Goal: Find specific page/section: Find specific page/section

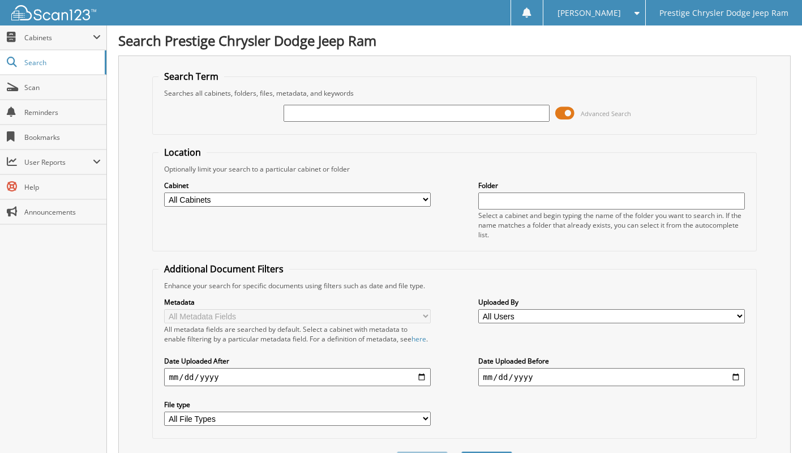
click at [368, 110] on input "text" at bounding box center [417, 113] width 266 height 17
click at [563, 116] on span at bounding box center [564, 113] width 19 height 17
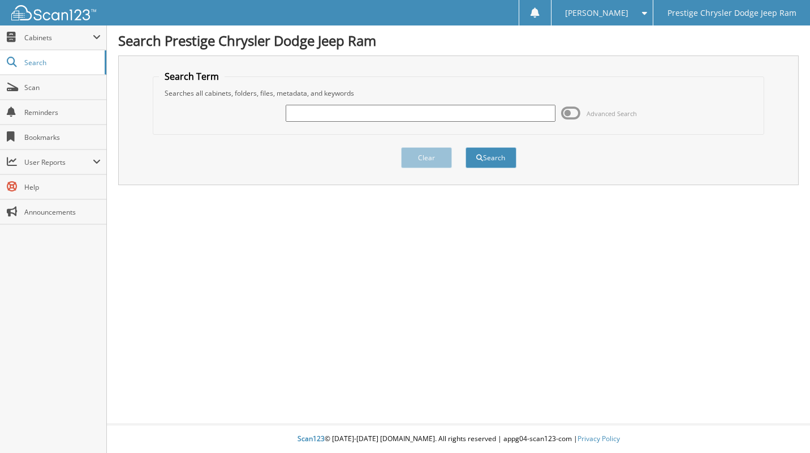
click at [419, 117] on input "text" at bounding box center [420, 113] width 269 height 17
paste input "6185998"
type input "6185998"
click at [487, 161] on button "Search" at bounding box center [491, 157] width 51 height 21
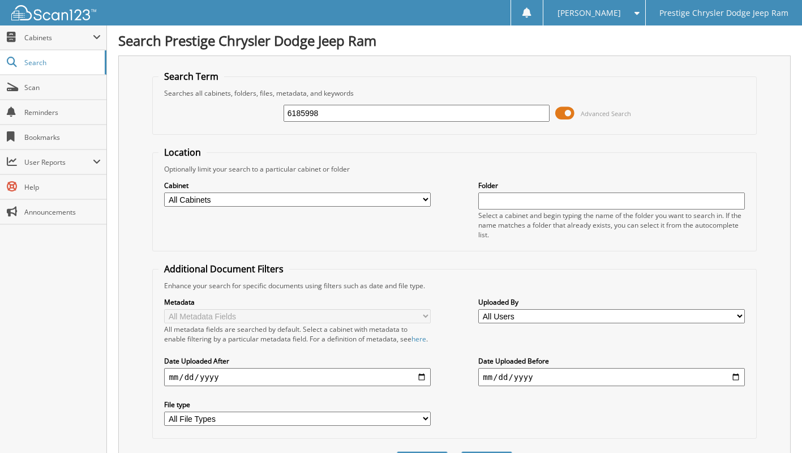
click at [566, 108] on span at bounding box center [564, 113] width 19 height 17
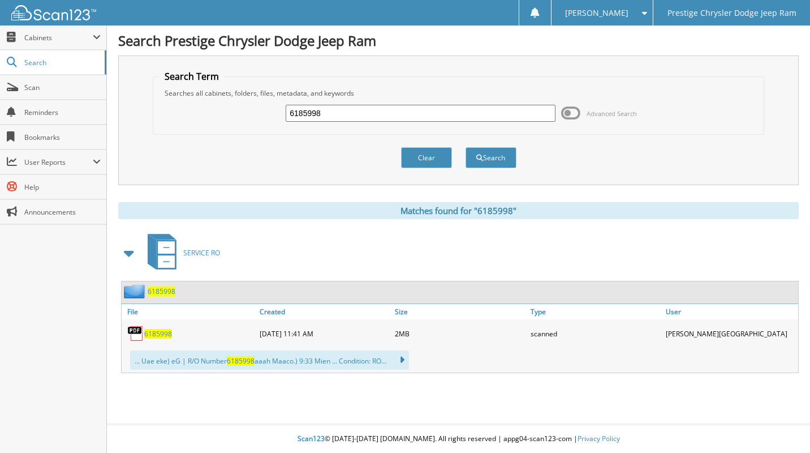
click at [161, 333] on span "6185998" at bounding box center [158, 334] width 28 height 10
click at [666, 136] on div "Clear Search" at bounding box center [459, 158] width 612 height 46
